Goal: Information Seeking & Learning: Learn about a topic

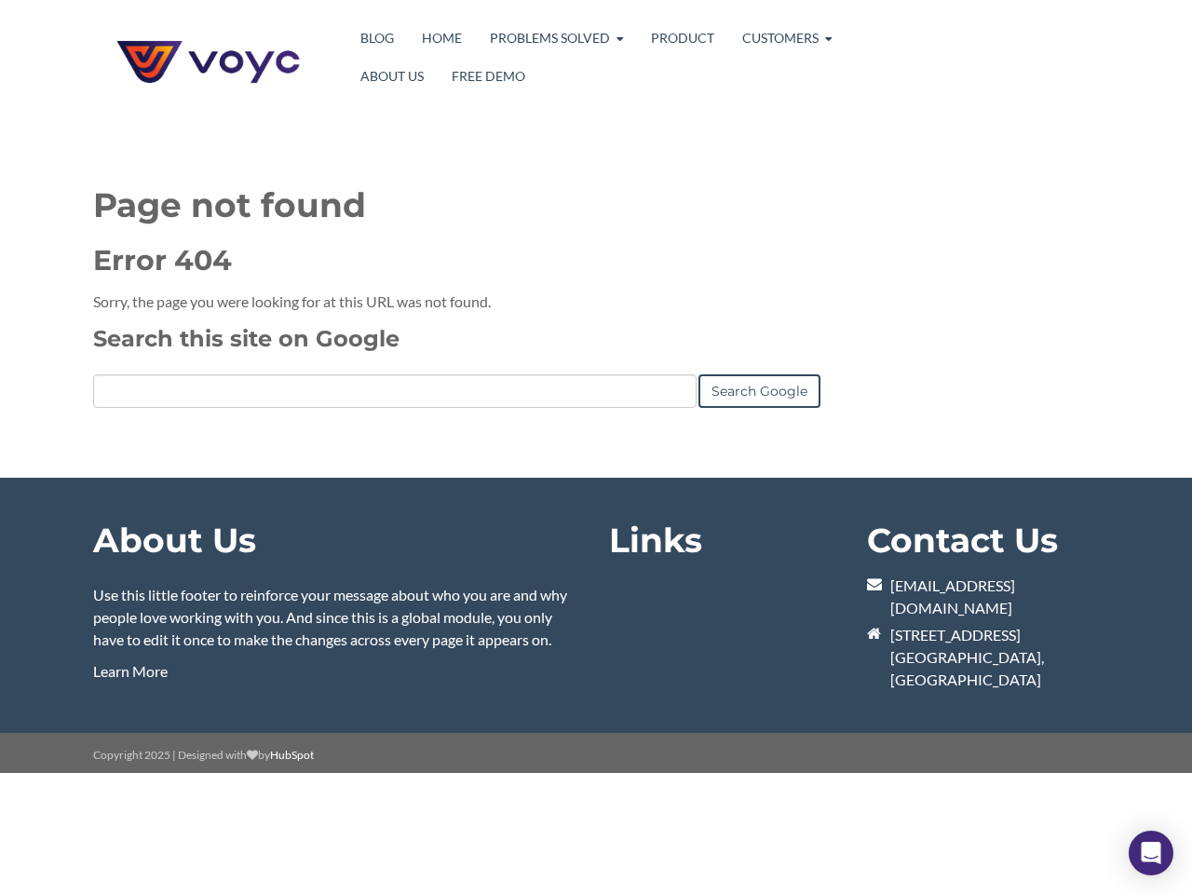
click at [759, 391] on link "Search Google" at bounding box center [759, 391] width 122 height 34
click at [1151, 853] on icon "Open Intercom Messenger" at bounding box center [1152, 853] width 20 height 22
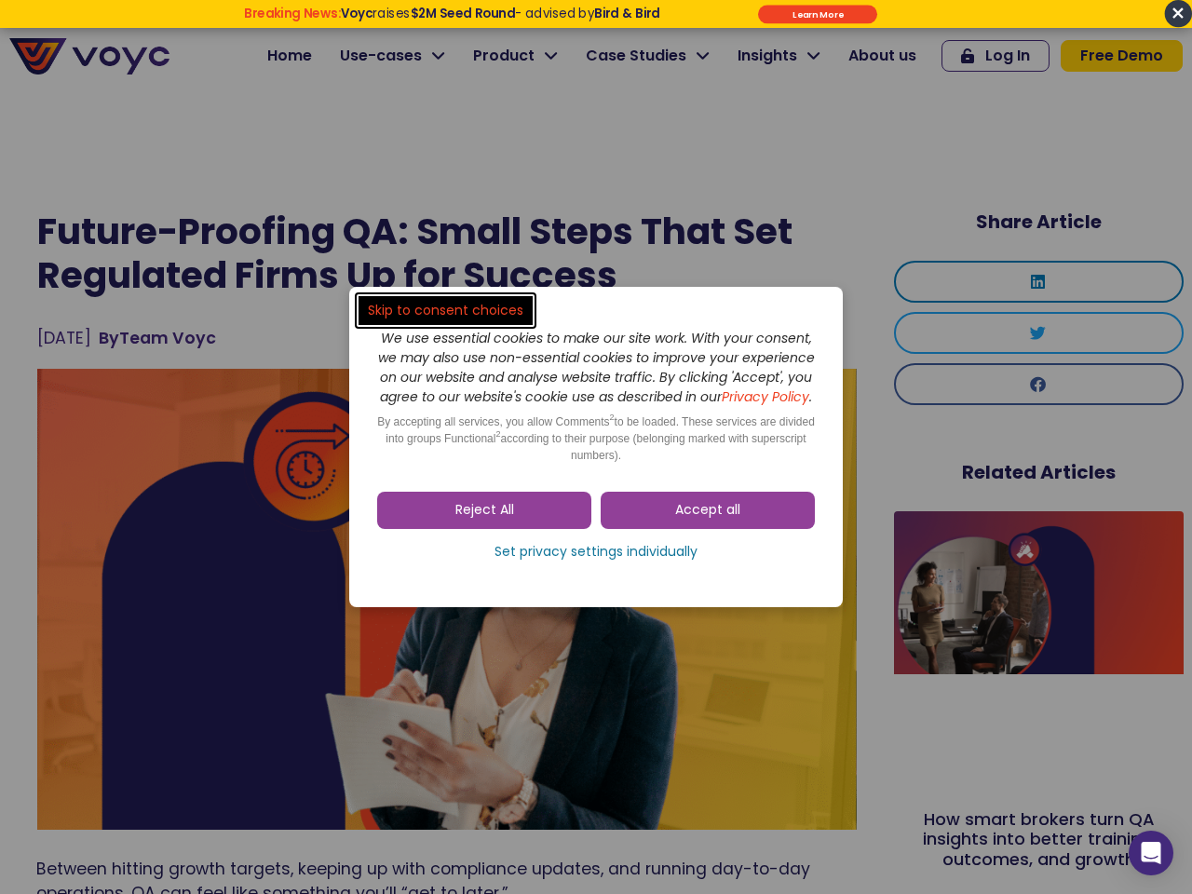
click at [708, 520] on span "Accept all" at bounding box center [707, 510] width 65 height 19
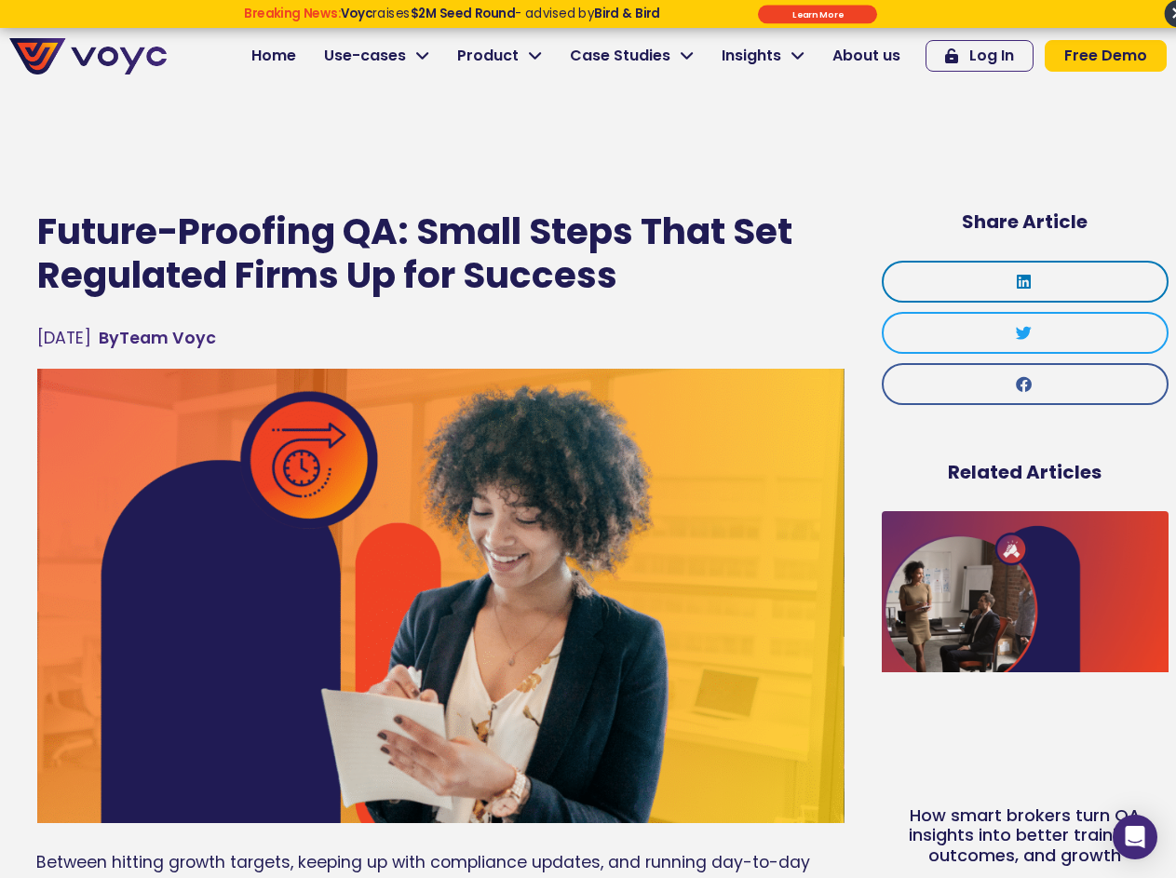
click at [596, 562] on img at bounding box center [440, 596] width 807 height 454
